Goal: Browse casually: Explore the website without a specific task or goal

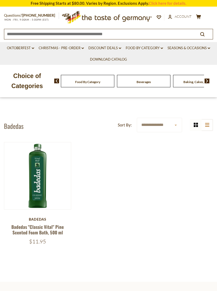
click at [114, 50] on link "Discount Deals dropdown_arrow" at bounding box center [104, 48] width 33 height 6
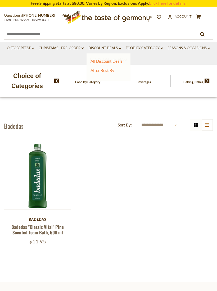
click at [120, 63] on link "All Discount Deals" at bounding box center [106, 61] width 32 height 5
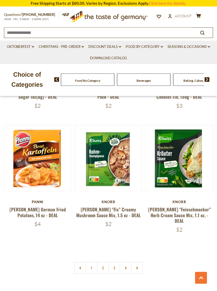
scroll to position [1495, 0]
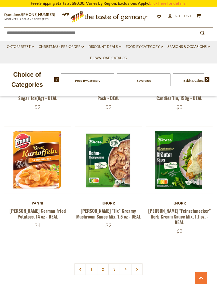
click at [141, 263] on link at bounding box center [137, 269] width 12 height 12
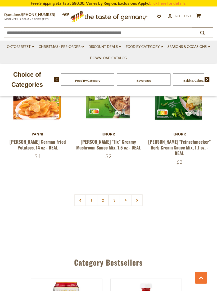
scroll to position [1563, 0]
click at [104, 194] on link "2" at bounding box center [103, 200] width 12 height 12
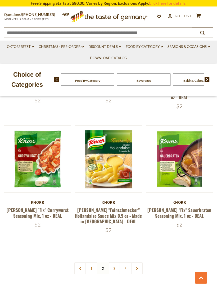
scroll to position [1494, 0]
click at [116, 262] on link "3" at bounding box center [114, 268] width 12 height 12
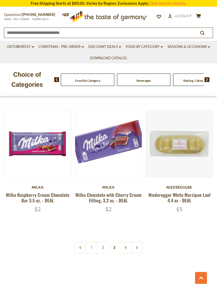
scroll to position [1521, 0]
click at [126, 241] on link "4" at bounding box center [125, 247] width 12 height 12
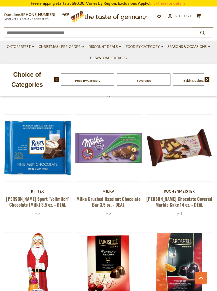
scroll to position [522, 0]
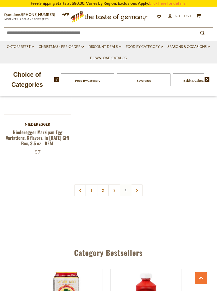
click at [138, 189] on icon at bounding box center [136, 190] width 3 height 3
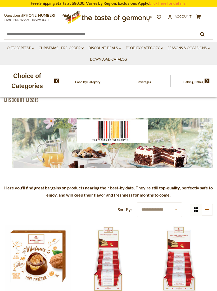
scroll to position [0, 0]
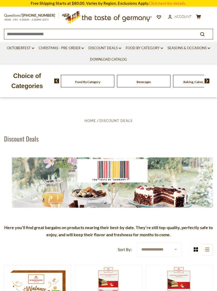
click at [53, 46] on link "Christmas - PRE-ORDER dropdown_arrow" at bounding box center [61, 48] width 45 height 6
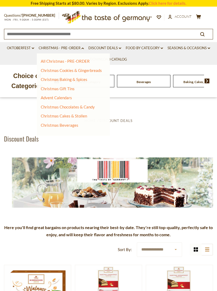
click at [45, 61] on link "All Christmas - PRE-ORDER" at bounding box center [65, 61] width 49 height 5
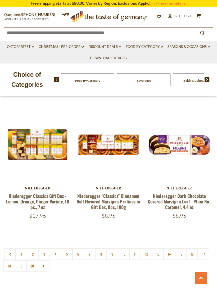
scroll to position [1451, 0]
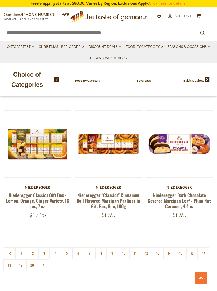
click at [33, 247] on link "2" at bounding box center [33, 253] width 12 height 12
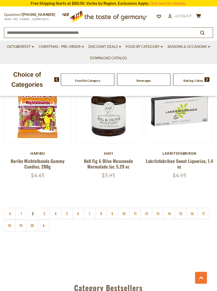
scroll to position [1480, 0]
click at [43, 207] on link "3" at bounding box center [44, 213] width 12 height 12
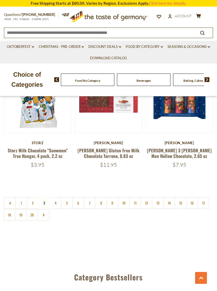
scroll to position [1478, 0]
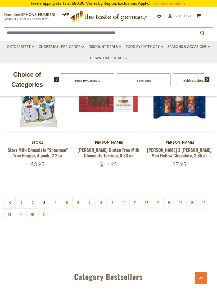
click at [55, 196] on link "4" at bounding box center [55, 202] width 12 height 12
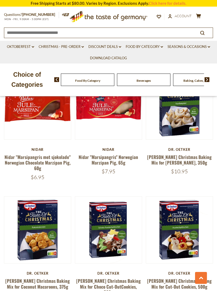
scroll to position [873, 0]
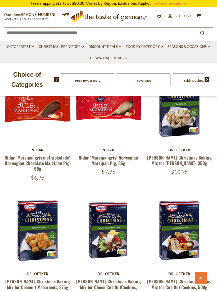
click at [186, 155] on link "Dr. Oetker Christmas Baking Mix for Vanilla Kipferl, 350g" at bounding box center [179, 160] width 64 height 12
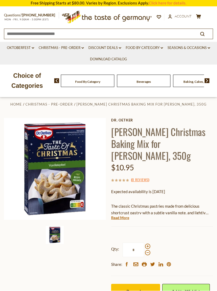
scroll to position [7, 0]
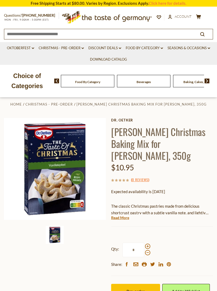
click at [124, 215] on link "Read More" at bounding box center [120, 217] width 18 height 5
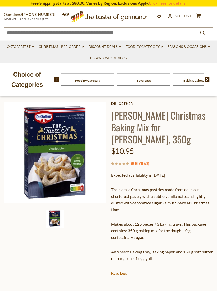
scroll to position [0, 0]
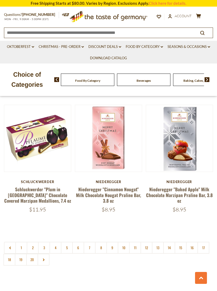
scroll to position [1451, 0]
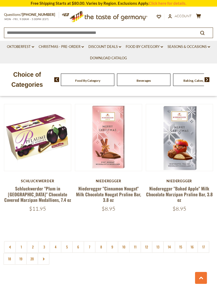
click at [44, 253] on link at bounding box center [44, 259] width 12 height 12
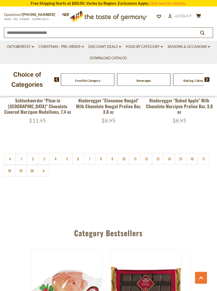
scroll to position [1533, 0]
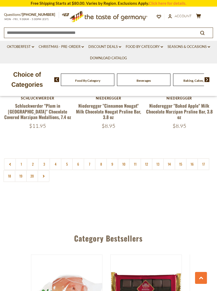
click at [55, 158] on link "4" at bounding box center [55, 164] width 12 height 12
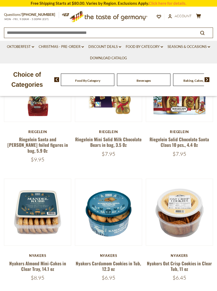
scroll to position [184, 0]
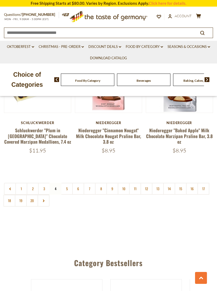
click at [69, 183] on link "5" at bounding box center [67, 189] width 12 height 12
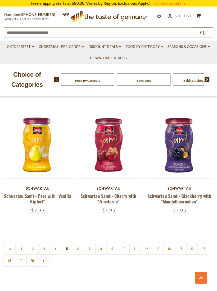
scroll to position [1453, 0]
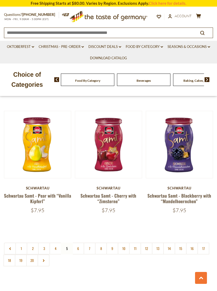
click at [80, 242] on link "6" at bounding box center [78, 248] width 12 height 12
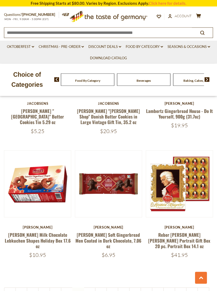
scroll to position [1396, 0]
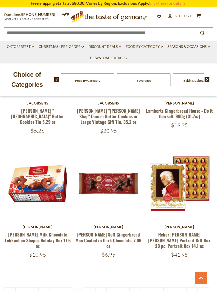
click at [91, 287] on link "7" at bounding box center [89, 293] width 12 height 12
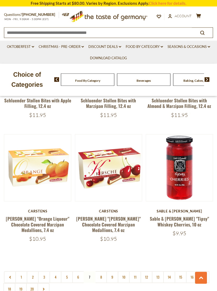
scroll to position [1414, 0]
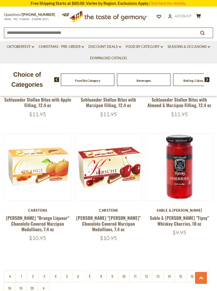
click at [103, 270] on link "8" at bounding box center [101, 276] width 12 height 12
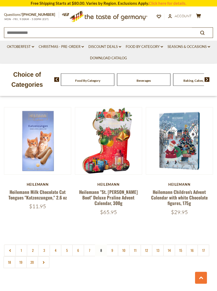
scroll to position [1442, 0]
click at [114, 244] on link "9" at bounding box center [112, 250] width 12 height 12
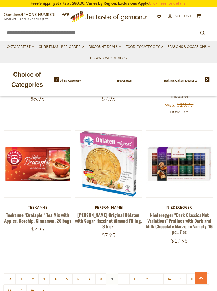
scroll to position [1451, 0]
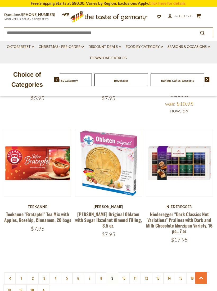
click at [209, 80] on img at bounding box center [206, 79] width 5 height 5
click at [207, 81] on img at bounding box center [206, 79] width 5 height 5
click at [206, 81] on img at bounding box center [206, 79] width 5 height 5
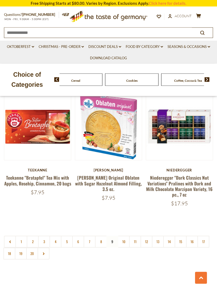
scroll to position [1487, 0]
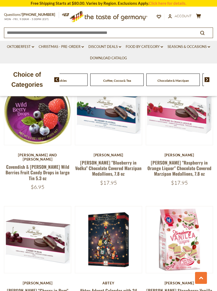
scroll to position [1117, 0]
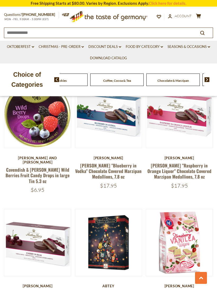
click at [162, 48] on icon "dropdown_arrow" at bounding box center [161, 47] width 2 height 2
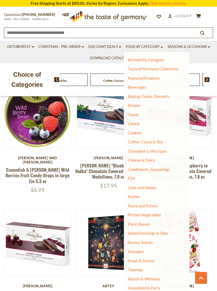
click at [139, 123] on link "Cereal" at bounding box center [134, 123] width 12 height 5
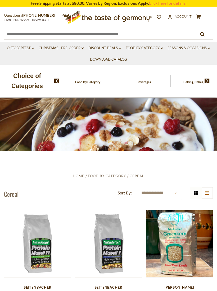
click at [163, 48] on icon "dropdown_arrow" at bounding box center [161, 48] width 2 height 2
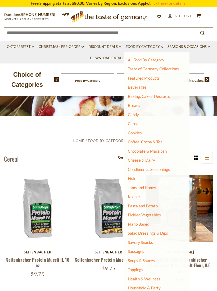
scroll to position [35, 0]
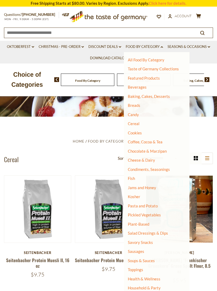
click at [153, 277] on link "Health & Wellness" at bounding box center [144, 278] width 32 height 7
click at [156, 276] on link "Health & Wellness" at bounding box center [144, 278] width 32 height 7
click at [156, 275] on link "Health & Wellness" at bounding box center [144, 278] width 32 height 7
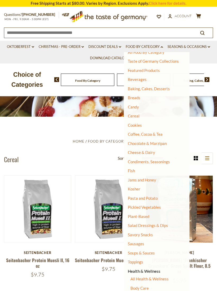
scroll to position [7, 0]
click at [164, 277] on link "All Health & Wellness" at bounding box center [149, 278] width 38 height 5
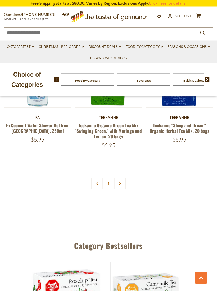
scroll to position [1459, 0]
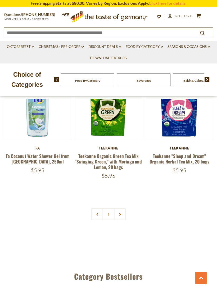
click at [157, 46] on link "Food By Category dropdown_arrow" at bounding box center [143, 47] width 37 height 6
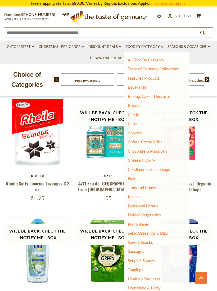
scroll to position [1315, 0]
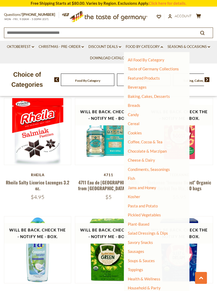
click at [147, 221] on link "Plant-Based" at bounding box center [138, 223] width 21 height 5
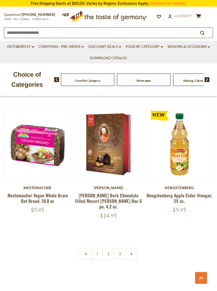
scroll to position [1394, 0]
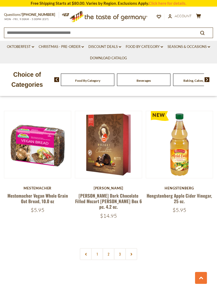
click at [108, 248] on link "2" at bounding box center [108, 254] width 12 height 12
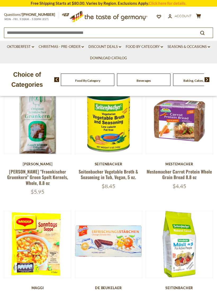
scroll to position [130, 0]
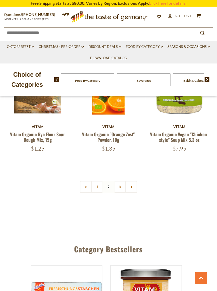
click at [121, 181] on link "3" at bounding box center [120, 187] width 12 height 12
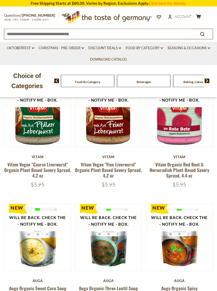
scroll to position [0, 0]
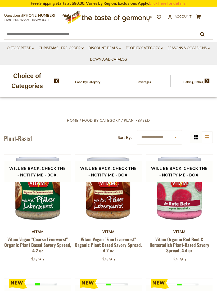
click at [22, 46] on link "Oktoberfest dropdown_arrow" at bounding box center [20, 48] width 27 height 6
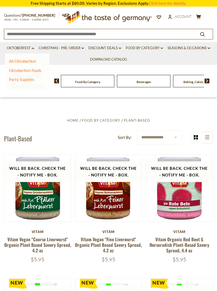
click at [16, 59] on link "All Oktoberfest" at bounding box center [22, 61] width 27 height 5
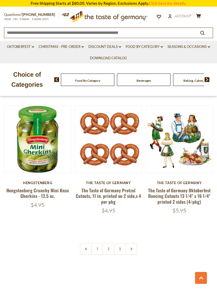
scroll to position [1443, 0]
